Goal: Find specific page/section: Find specific page/section

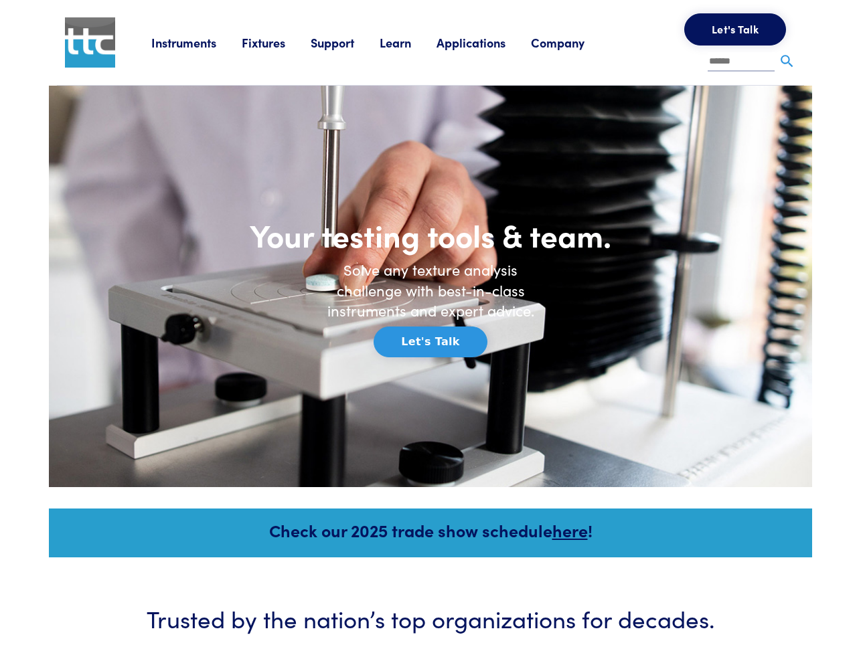
click at [265, 42] on link "Fixtures" at bounding box center [276, 42] width 69 height 17
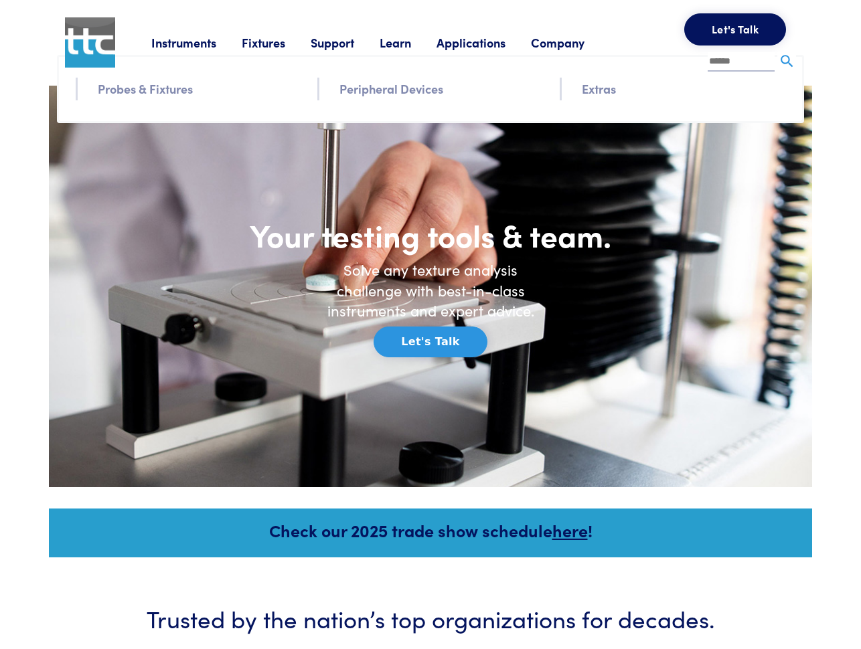
click at [181, 85] on div "Instruments Texture Analyzers Measure any physical product characteristic. TA.X…" at bounding box center [473, 42] width 645 height 85
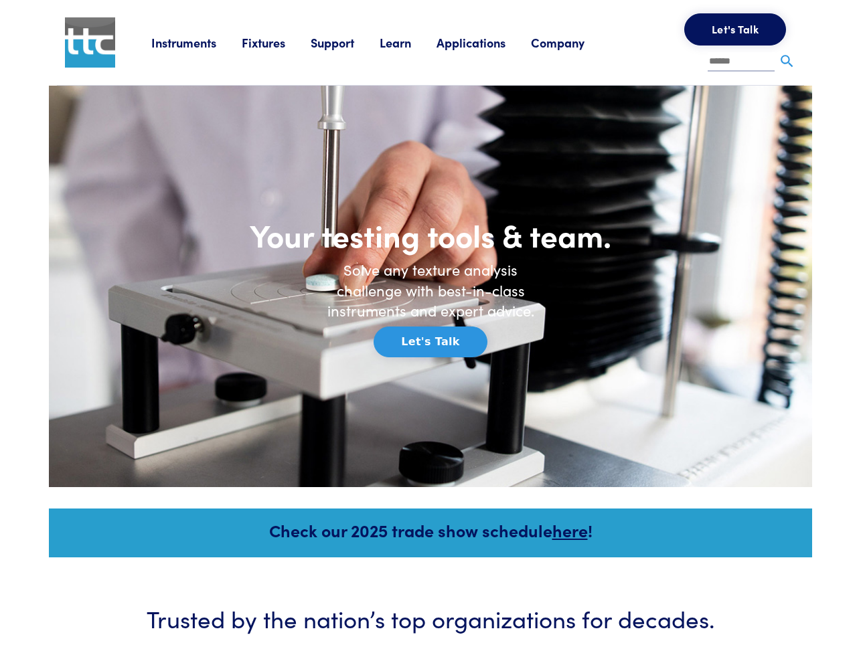
click at [263, 45] on link "Fixtures" at bounding box center [276, 42] width 69 height 17
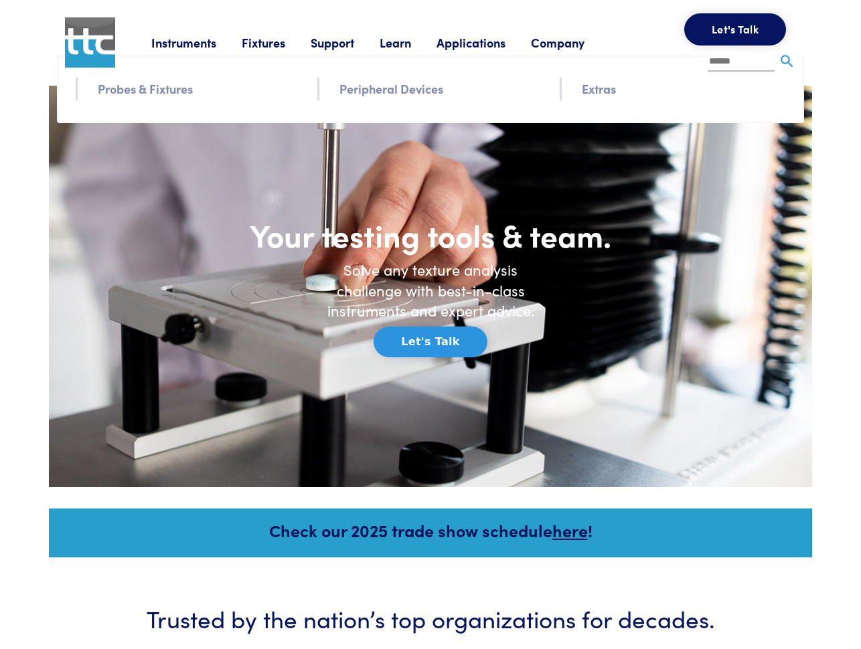
click at [157, 88] on link "Probes & Fixtures" at bounding box center [145, 88] width 95 height 19
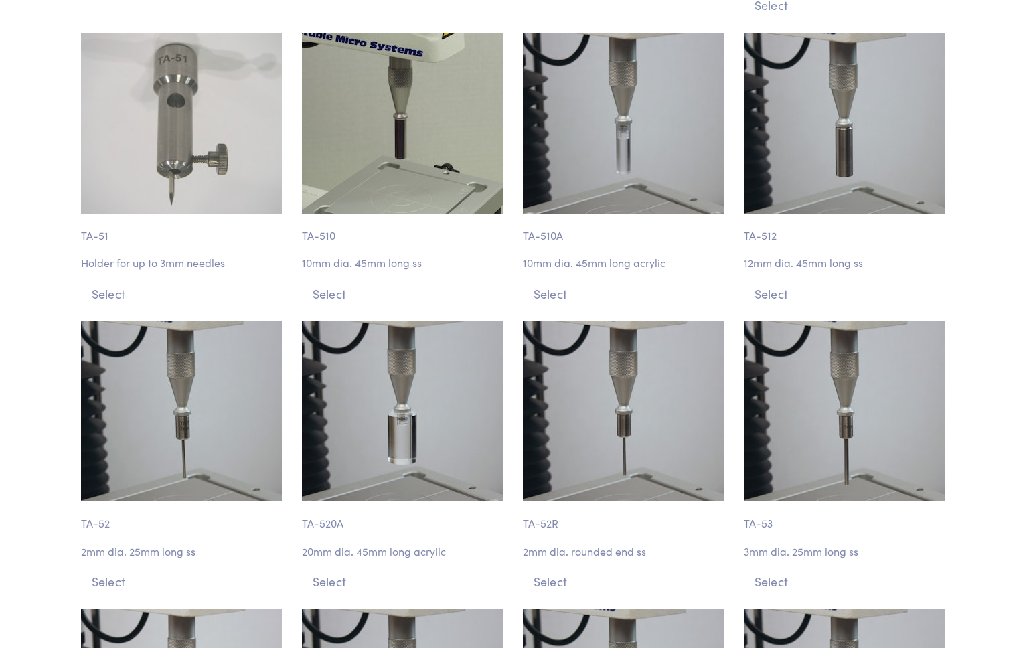
scroll to position [3239, 0]
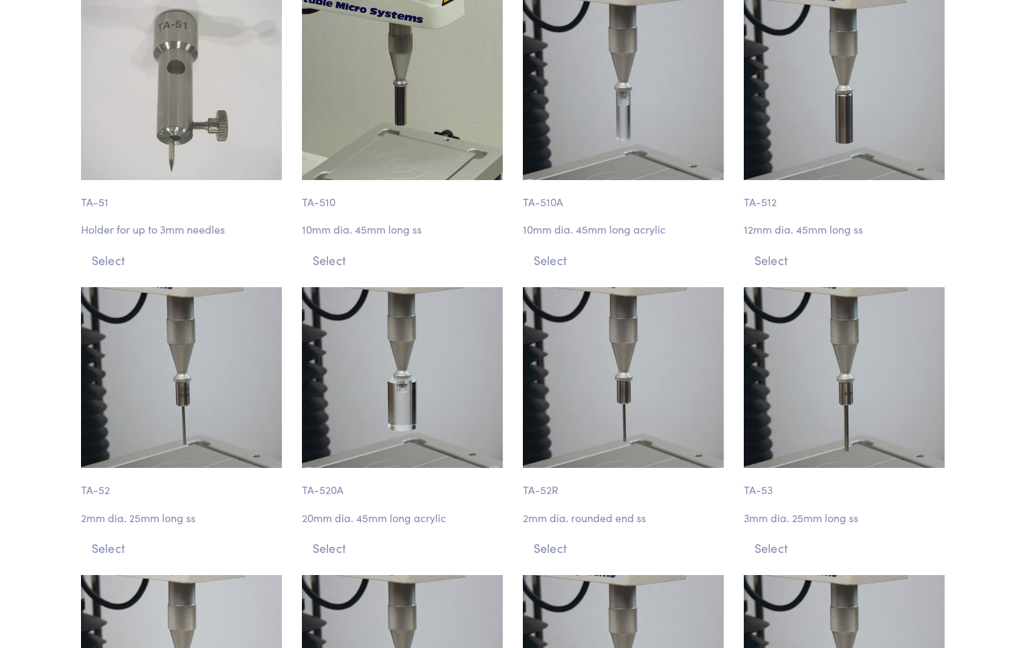
click at [841, 343] on img at bounding box center [844, 377] width 201 height 181
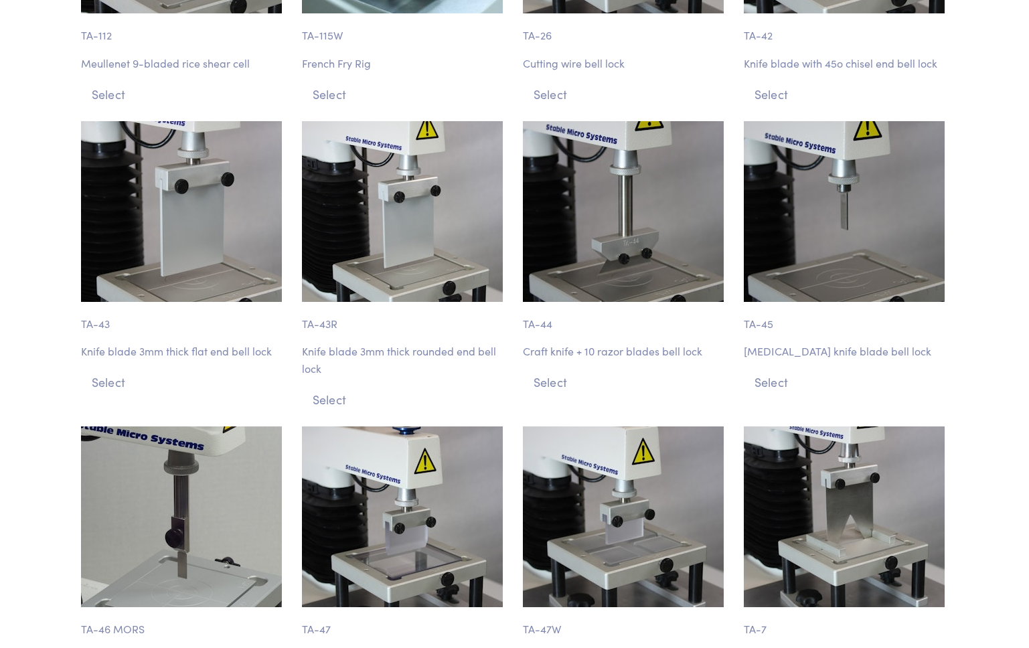
scroll to position [5440, 0]
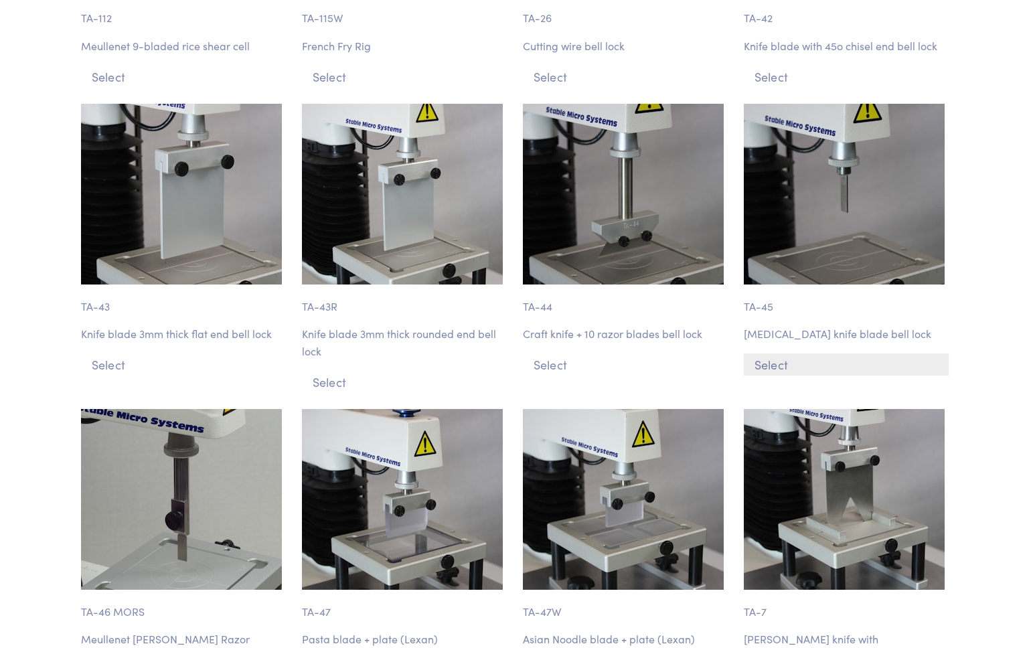
click at [767, 353] on button "Select" at bounding box center [846, 364] width 205 height 22
click at [770, 353] on button "Select" at bounding box center [846, 364] width 205 height 22
click at [758, 285] on p "TA-45" at bounding box center [846, 300] width 205 height 31
click at [761, 264] on div "TA-45 Incisor knife blade bell lock Select" at bounding box center [846, 248] width 221 height 289
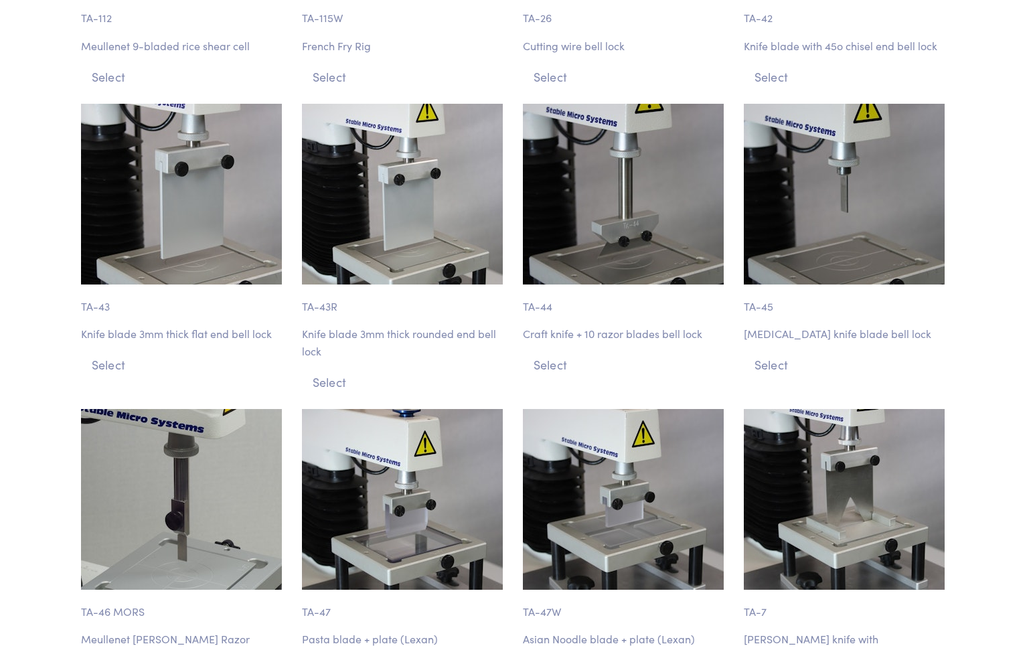
click at [809, 159] on img at bounding box center [844, 194] width 201 height 181
click at [783, 353] on button "Select" at bounding box center [846, 364] width 205 height 22
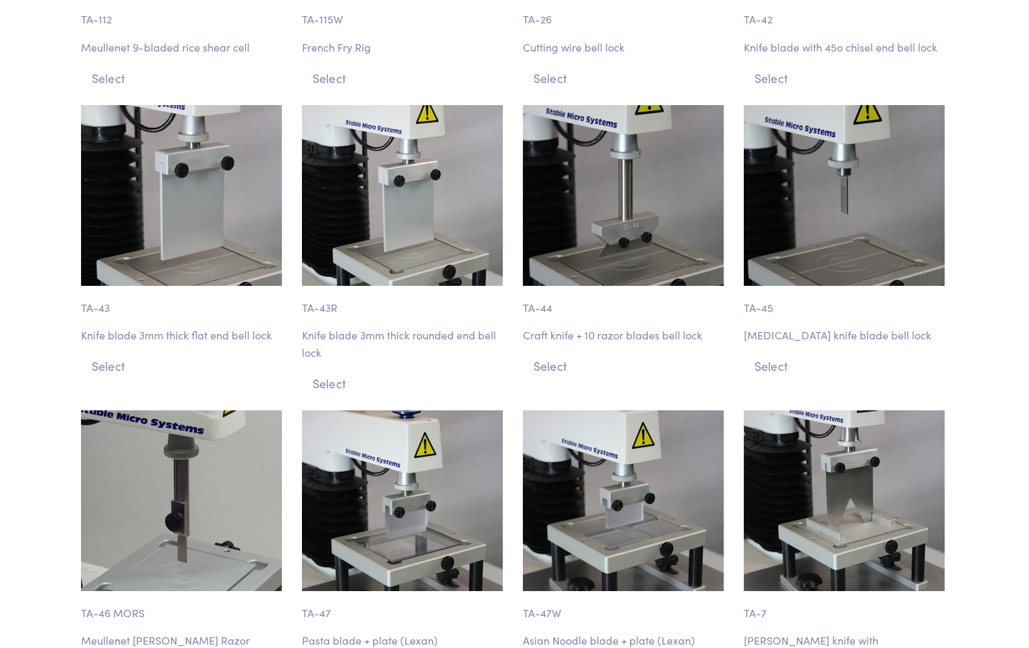
scroll to position [5388, 0]
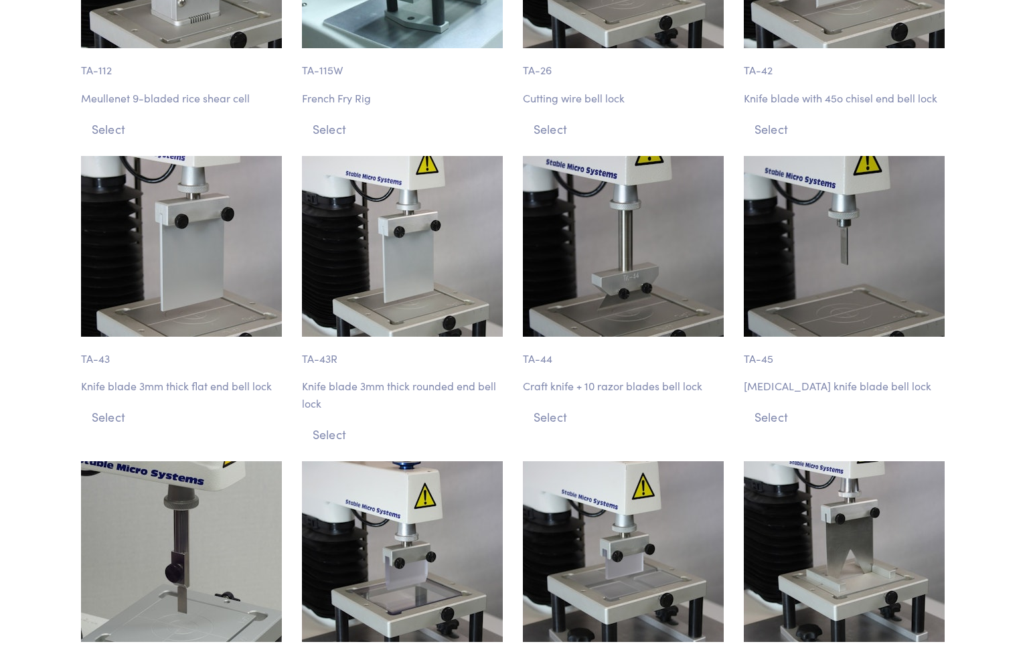
click at [848, 191] on img at bounding box center [844, 246] width 201 height 181
click at [779, 406] on button "Select" at bounding box center [846, 417] width 205 height 22
click at [782, 378] on p "Incisor knife blade bell lock" at bounding box center [846, 386] width 205 height 17
drag, startPoint x: 744, startPoint y: 307, endPoint x: 778, endPoint y: 308, distance: 33.5
click at [778, 337] on p "TA-45" at bounding box center [846, 352] width 205 height 31
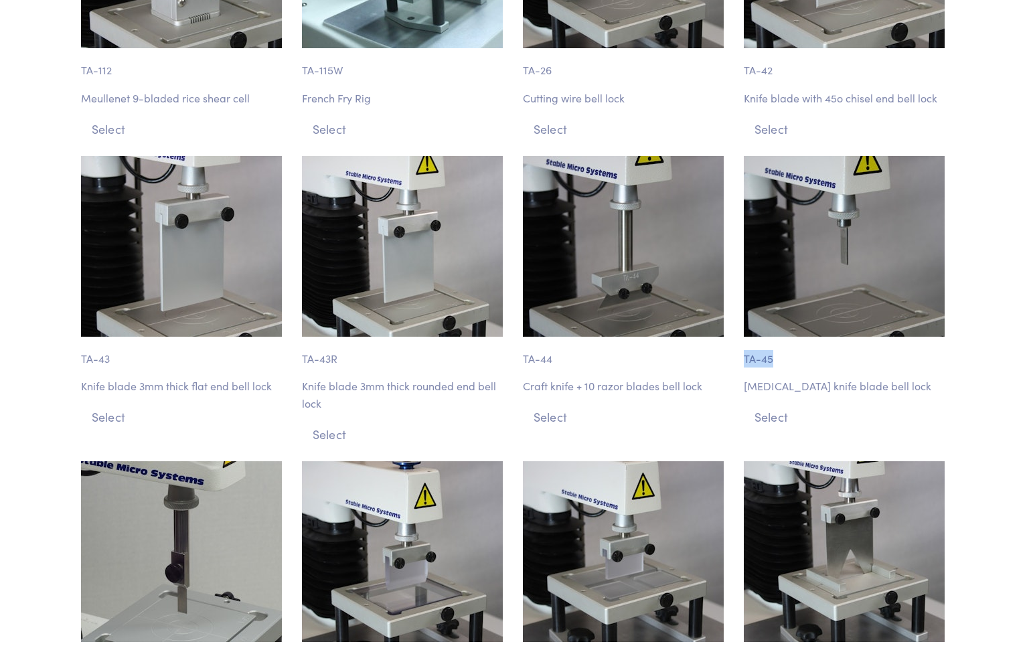
copy p "TA-45"
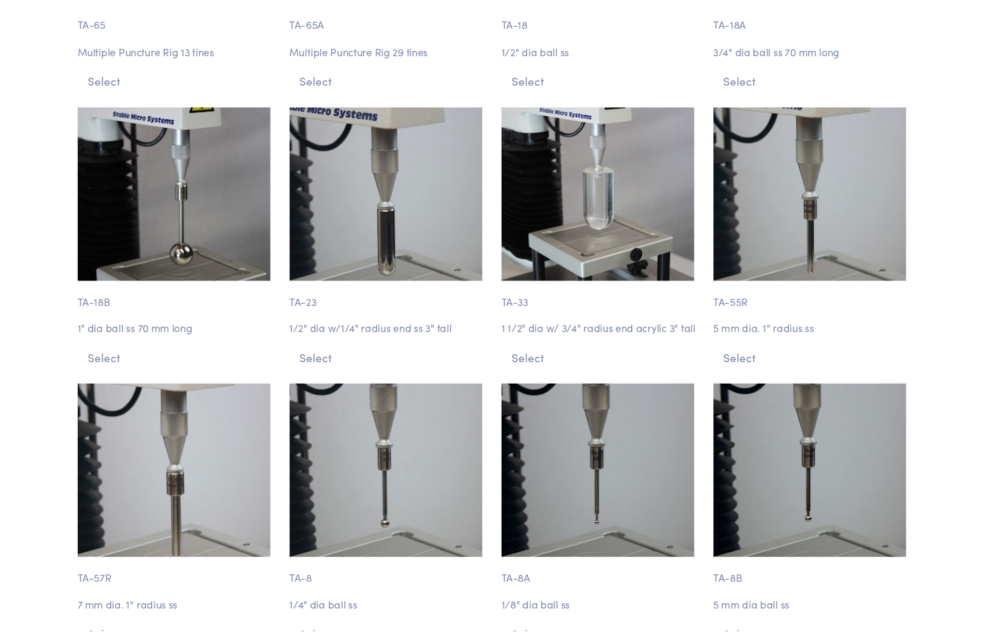
scroll to position [4526, 0]
